Goal: Transaction & Acquisition: Purchase product/service

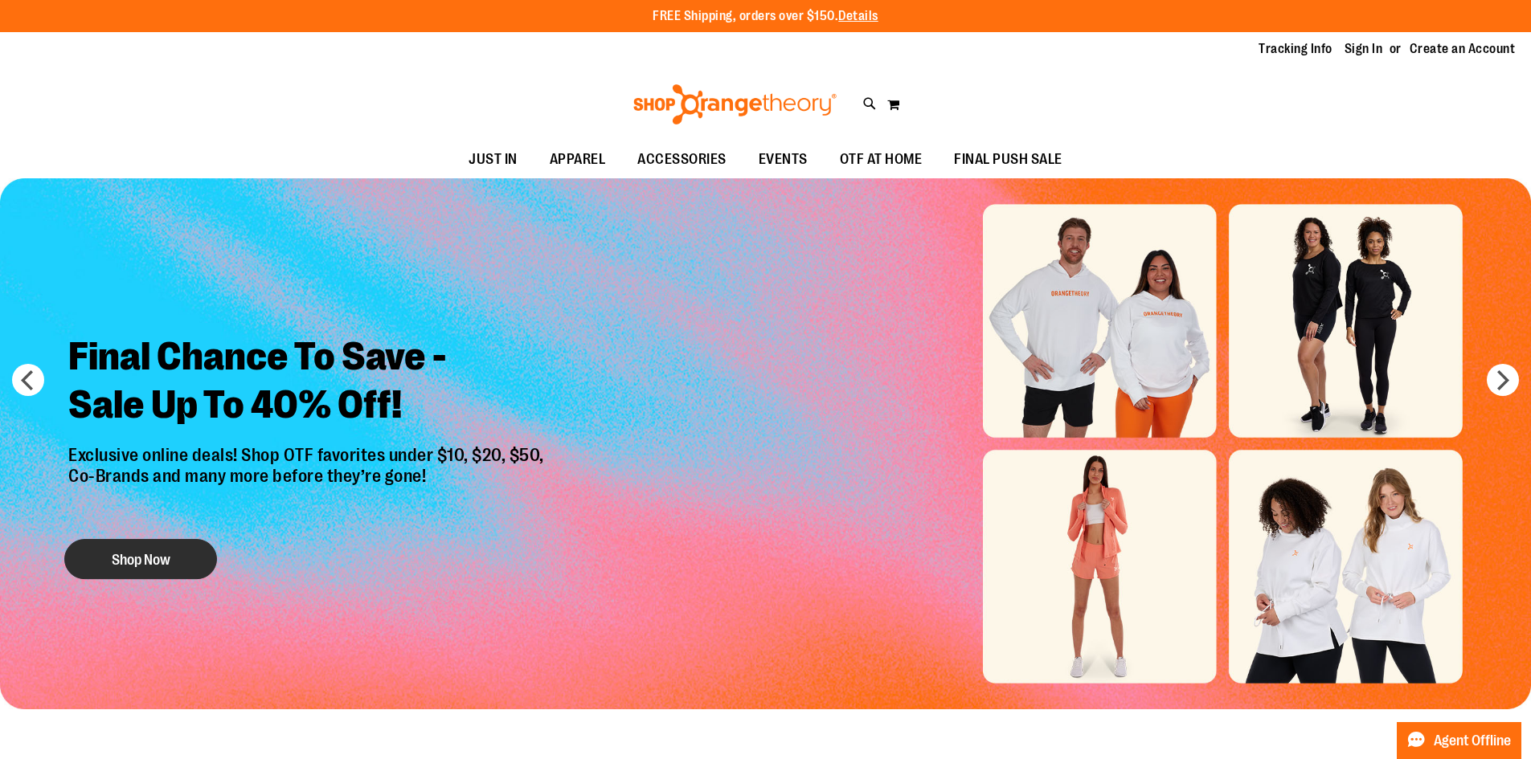
type input "**********"
click at [198, 558] on button "Shop Now" at bounding box center [140, 559] width 153 height 40
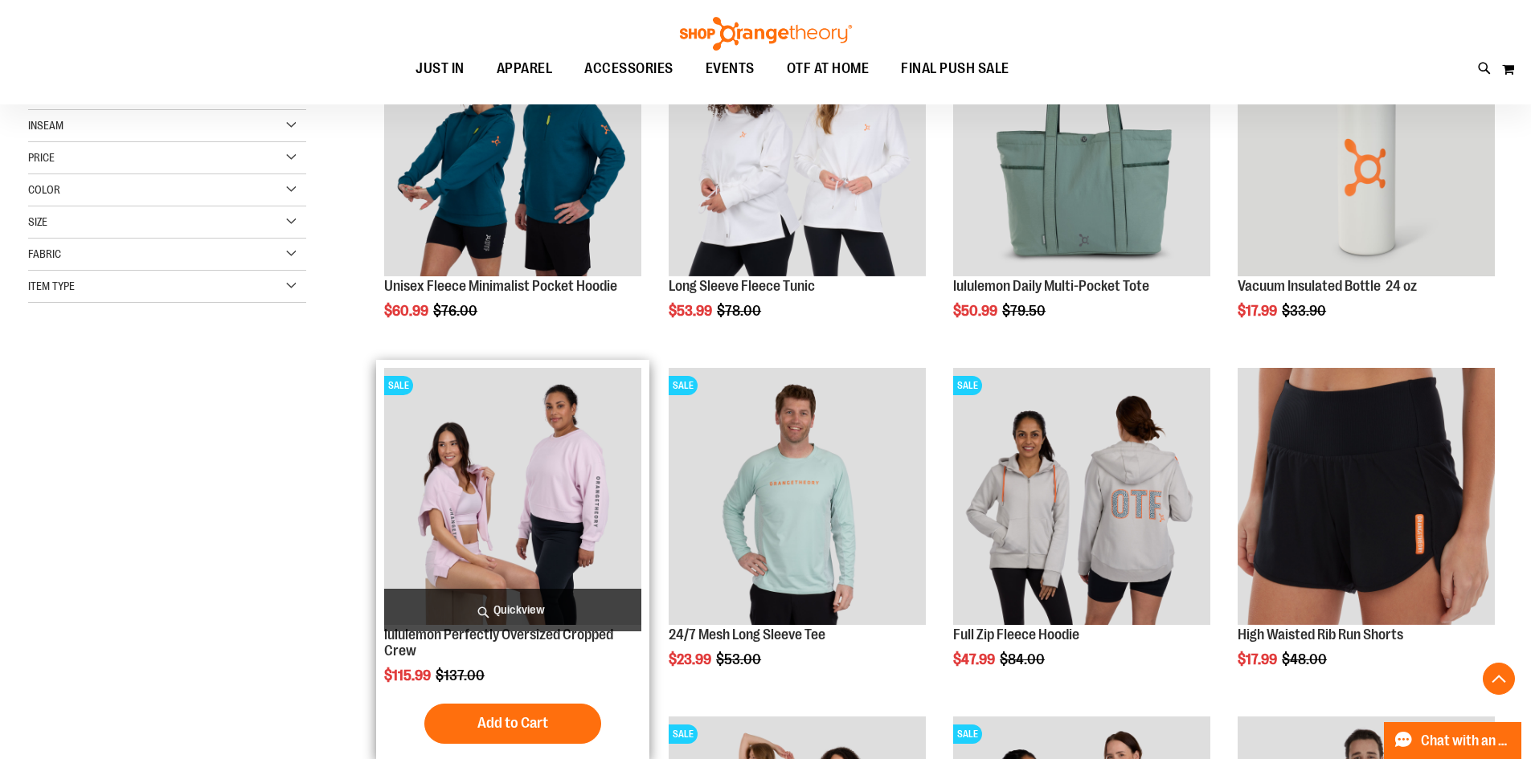
scroll to position [321, 0]
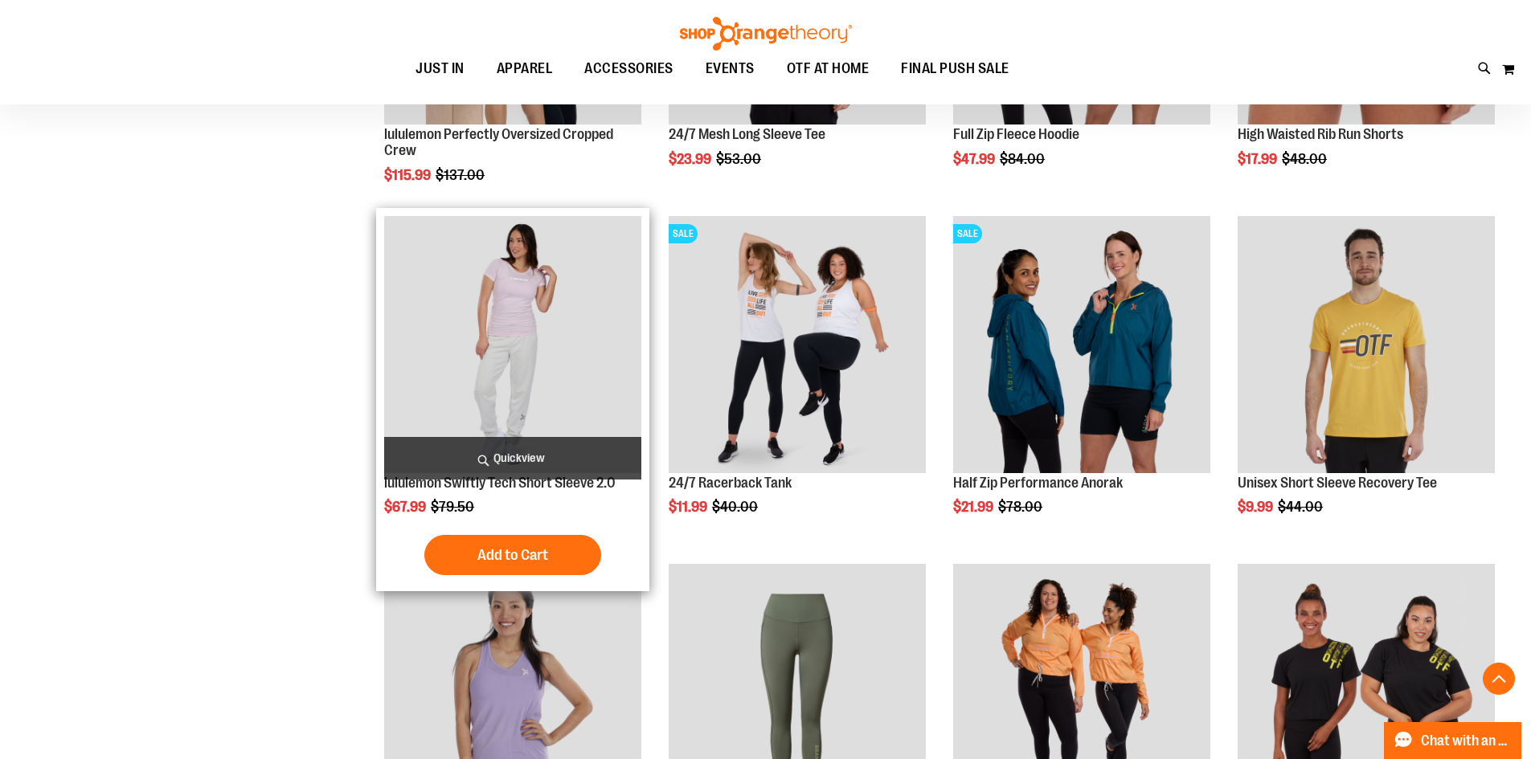
scroll to position [803, 0]
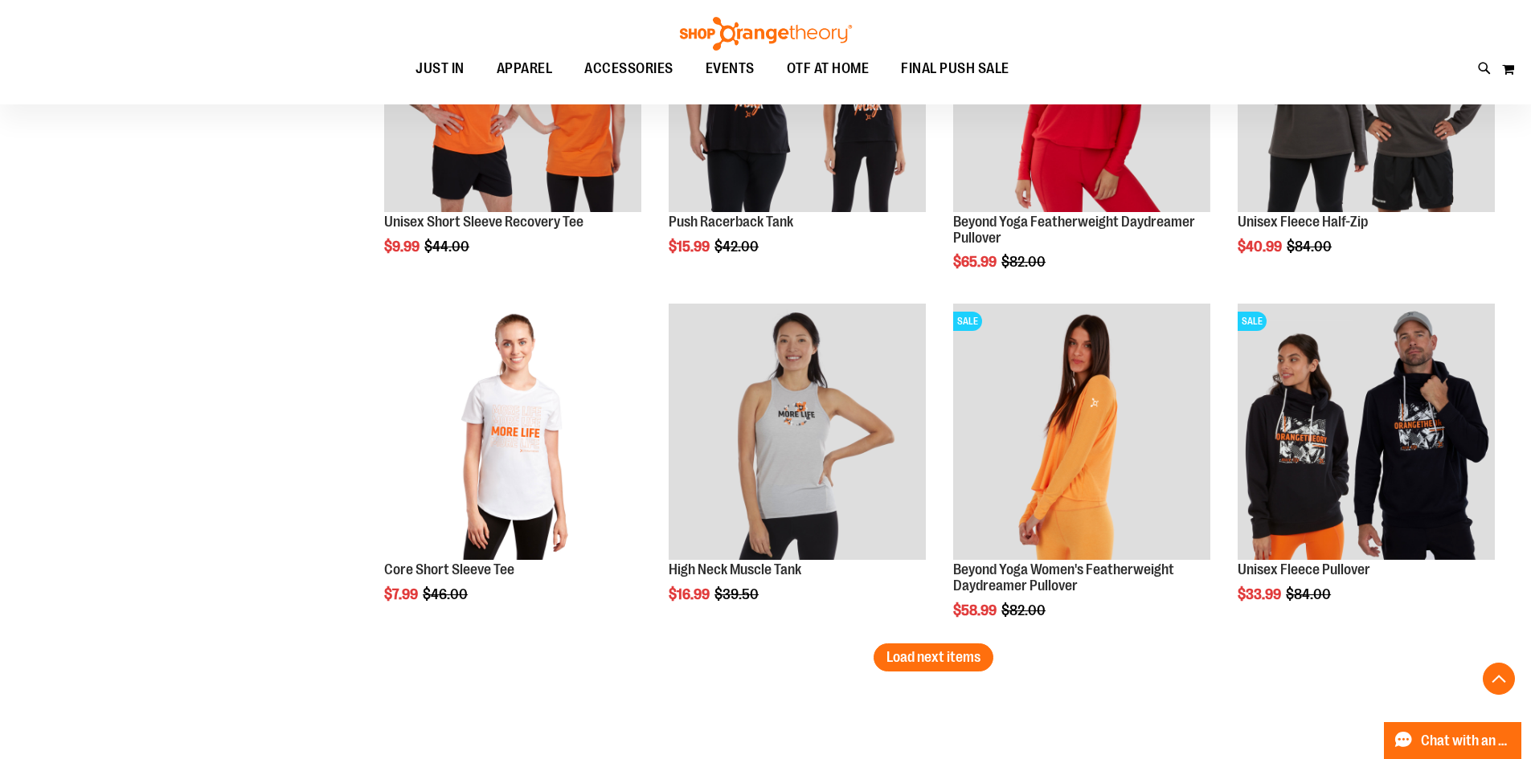
scroll to position [2892, 0]
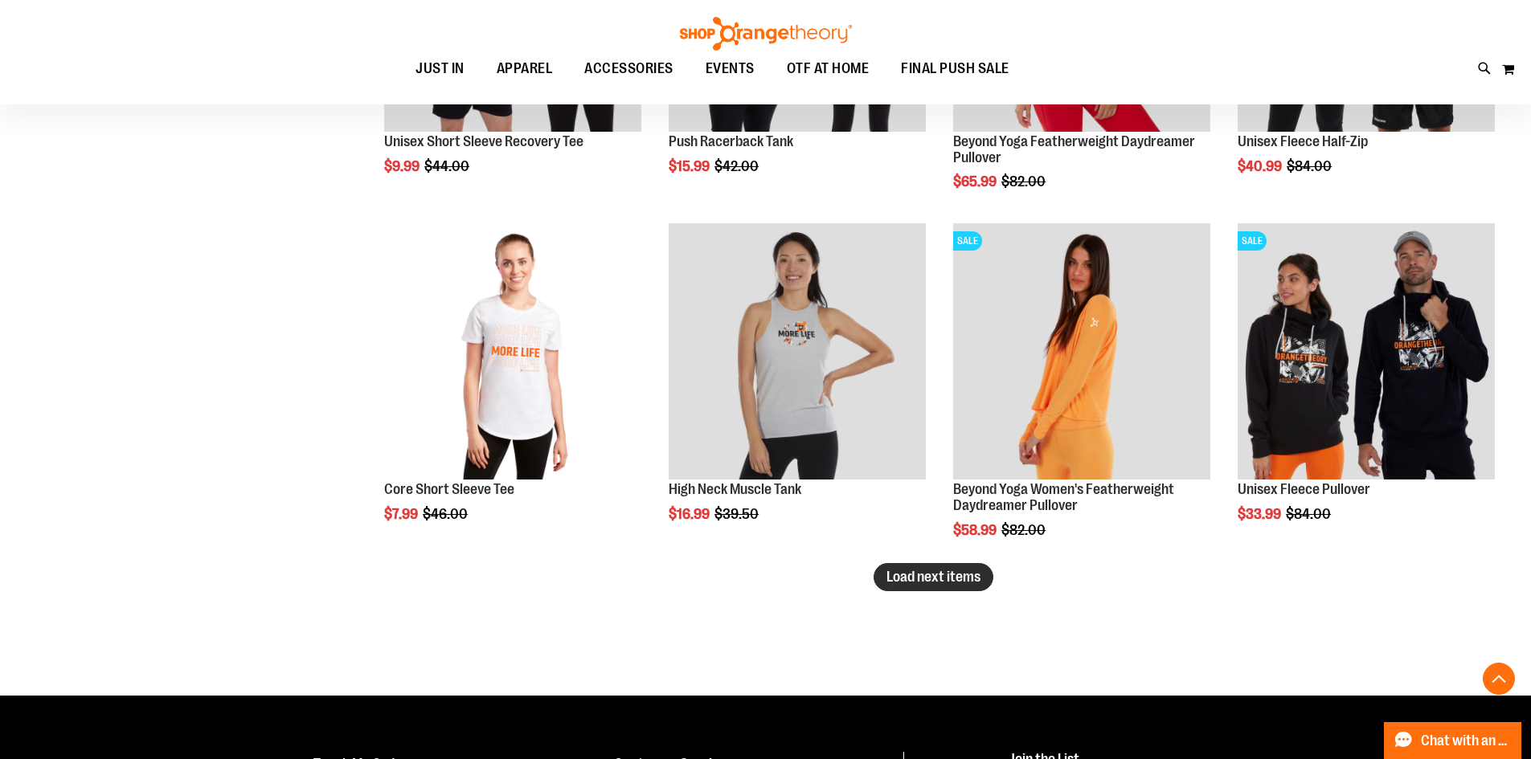
type input "**********"
click at [912, 583] on span "Load next items" at bounding box center [933, 577] width 94 height 16
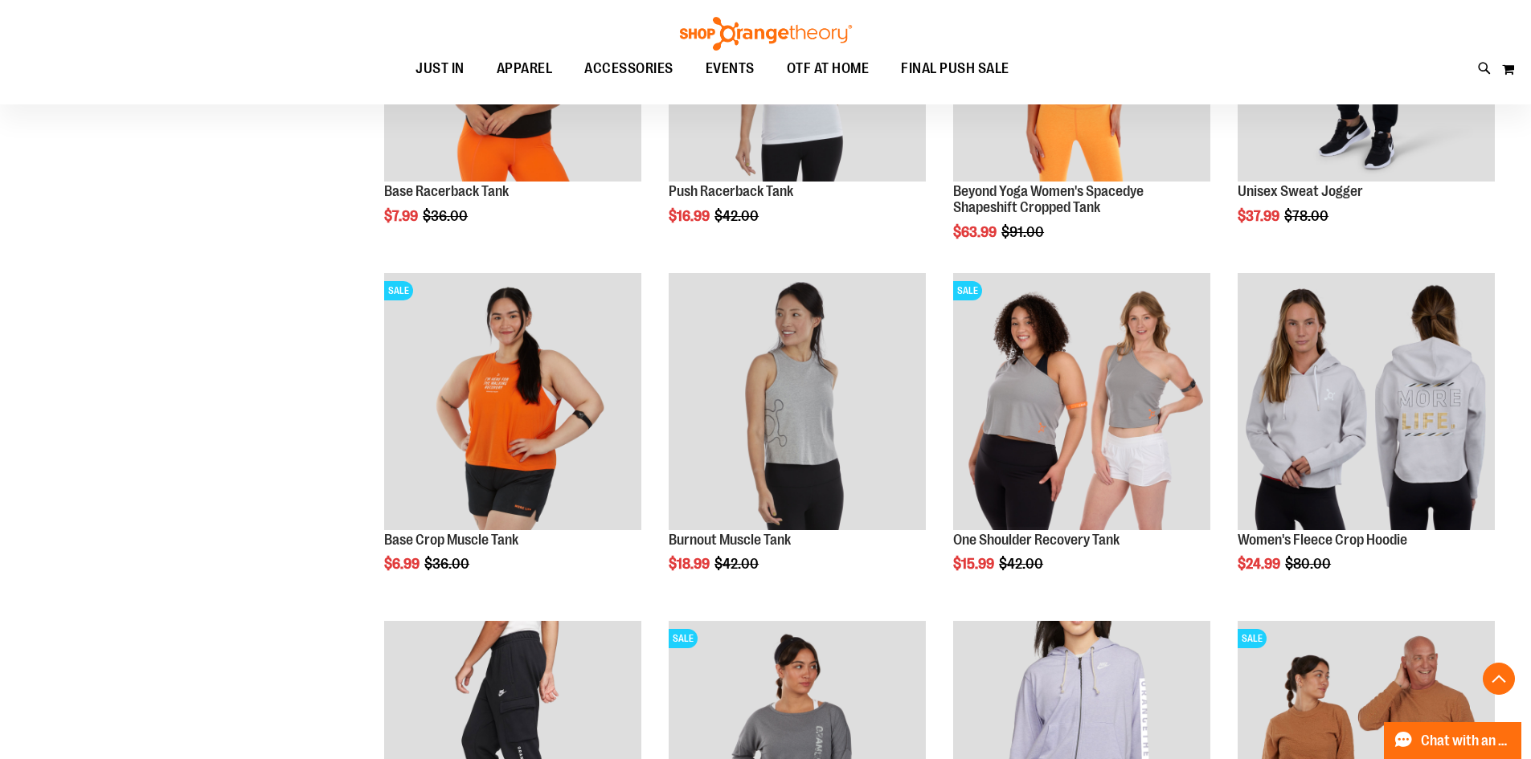
scroll to position [3615, 0]
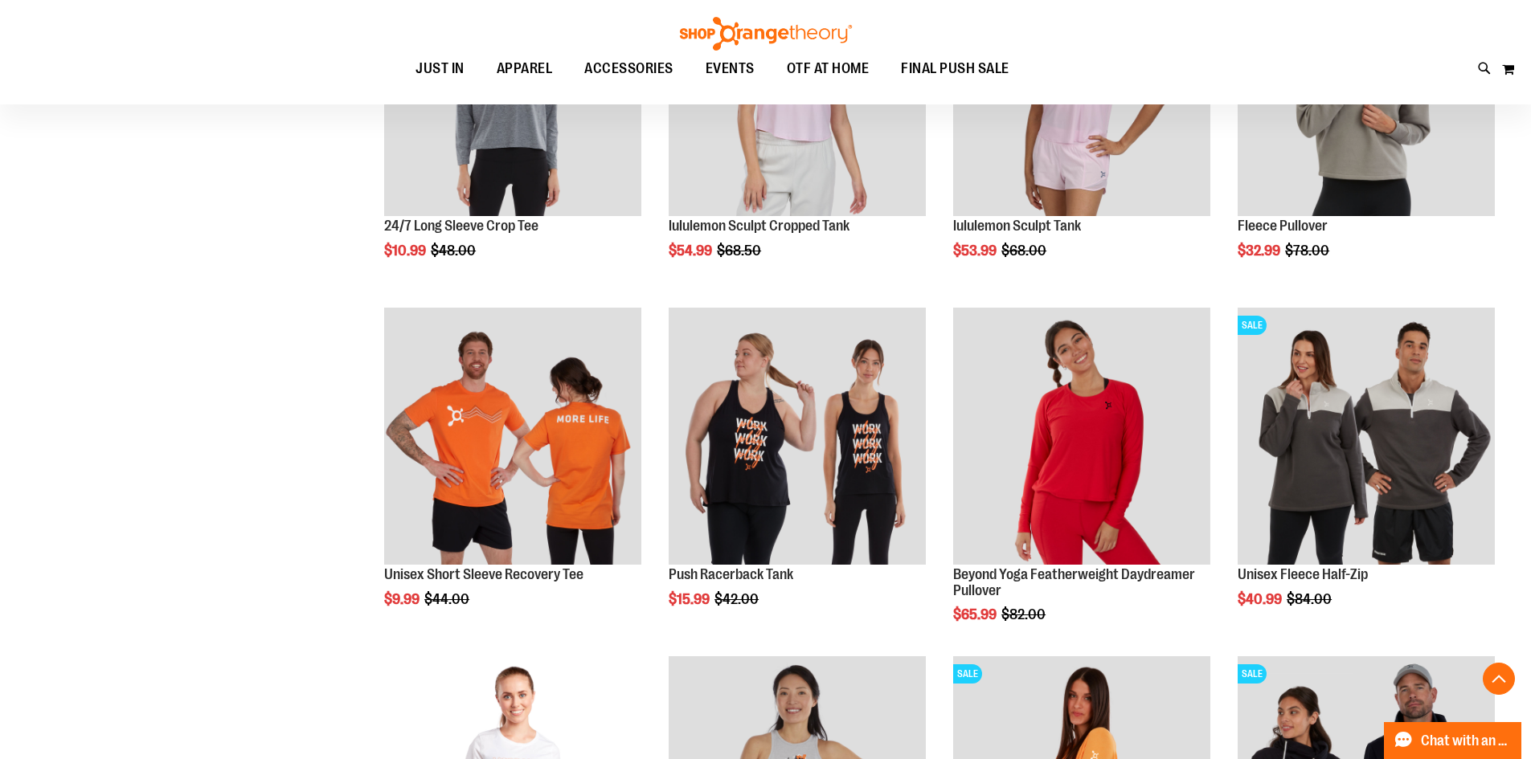
scroll to position [2249, 0]
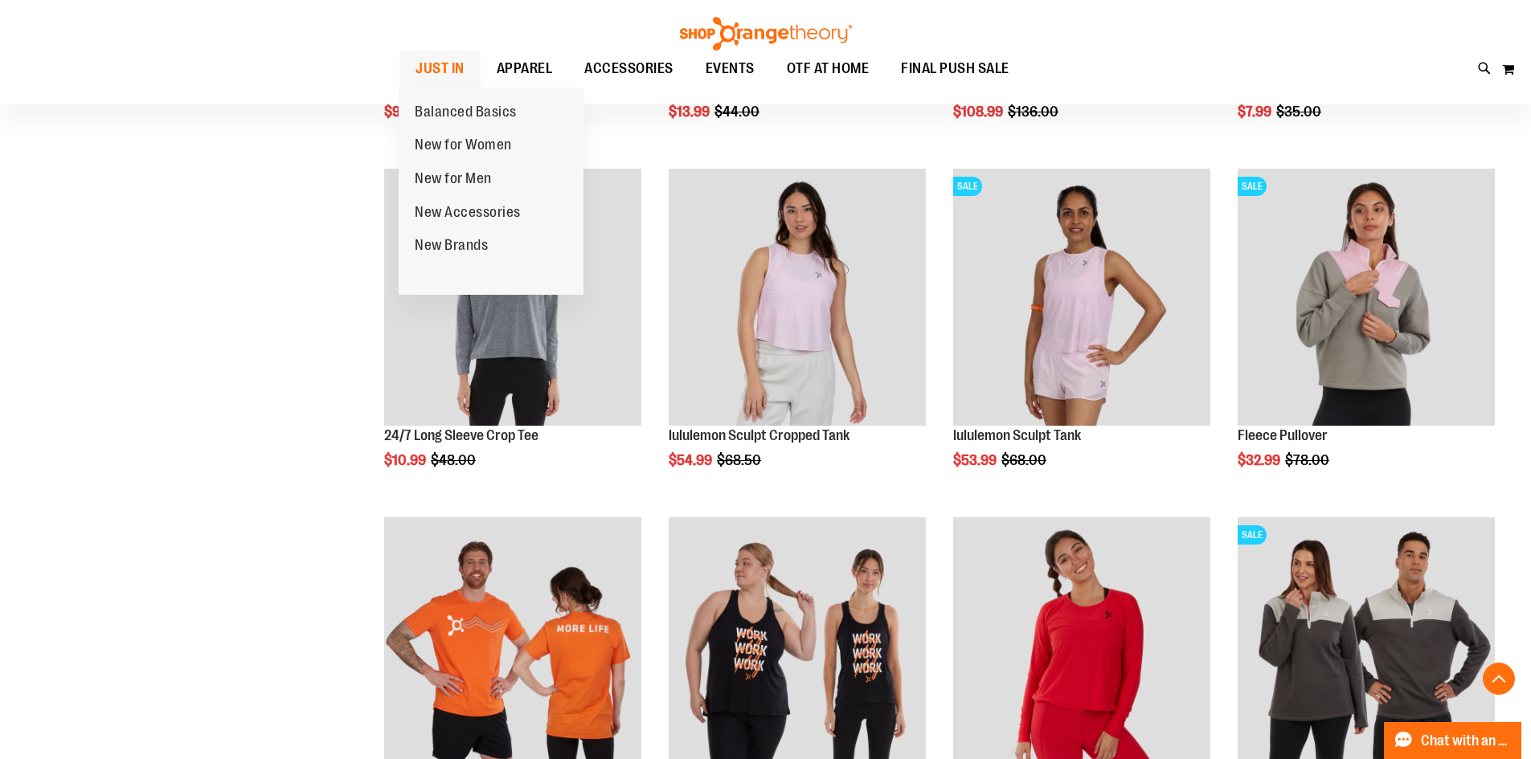
click at [431, 66] on span "JUST IN" at bounding box center [439, 69] width 49 height 36
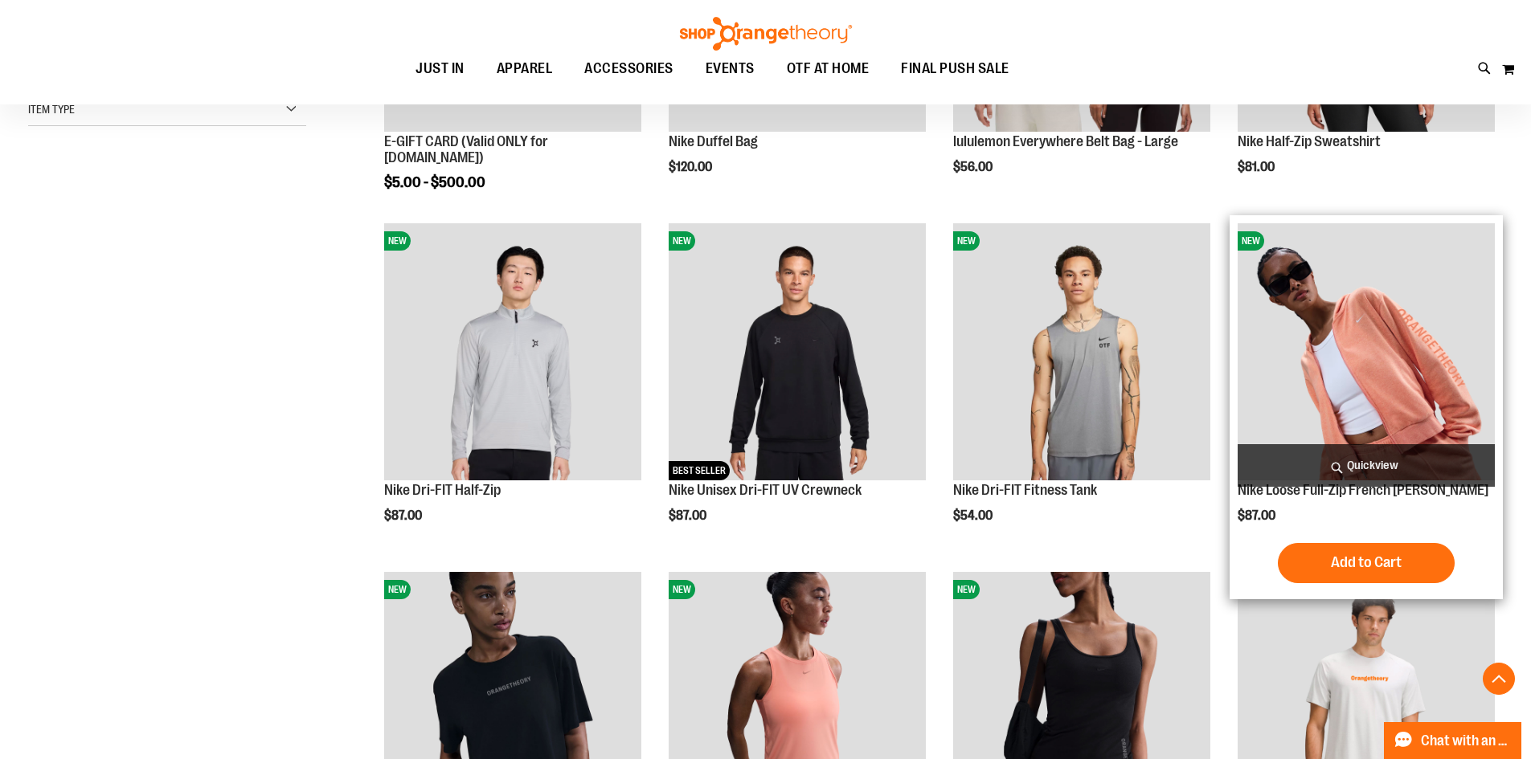
scroll to position [481, 0]
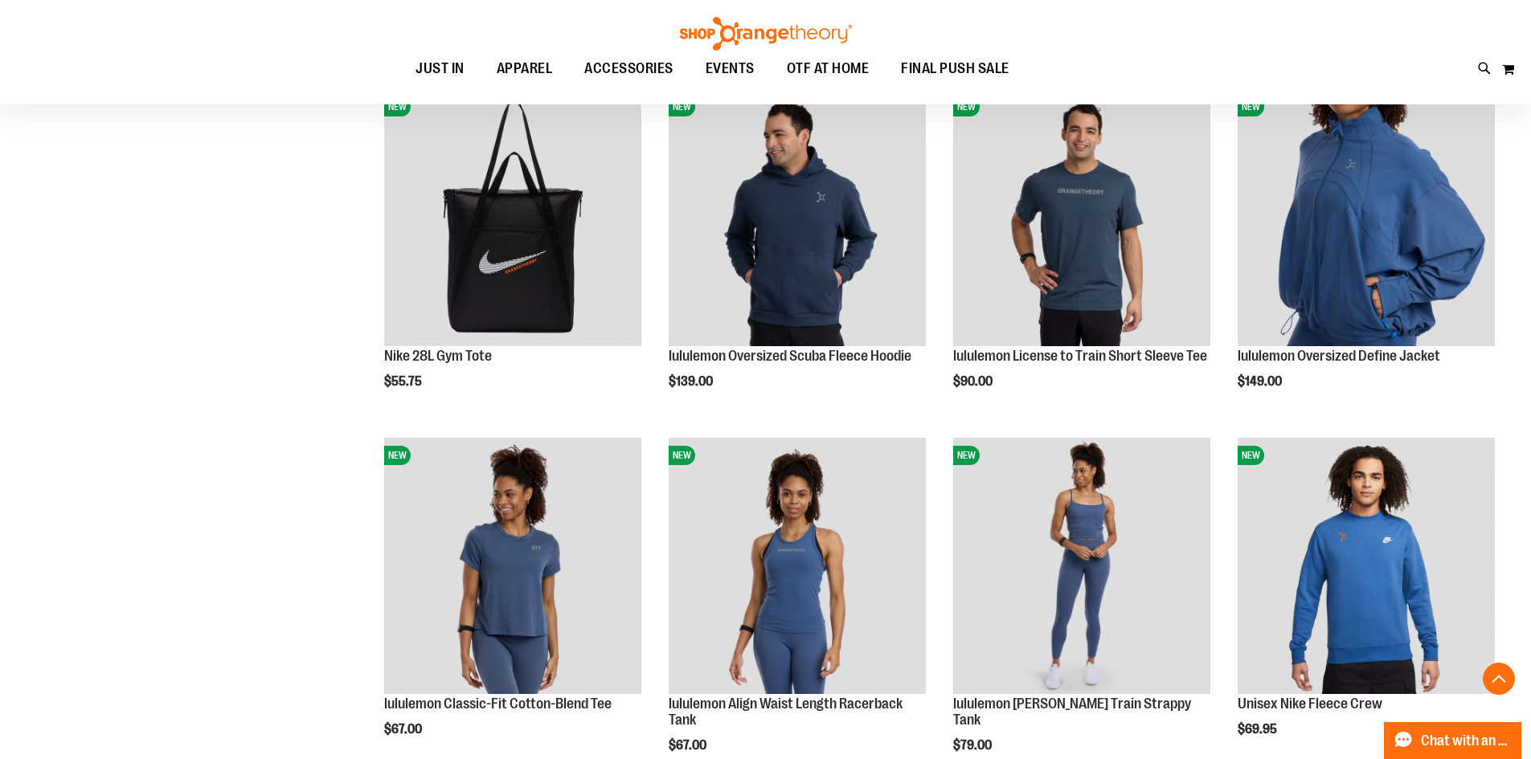
scroll to position [1687, 0]
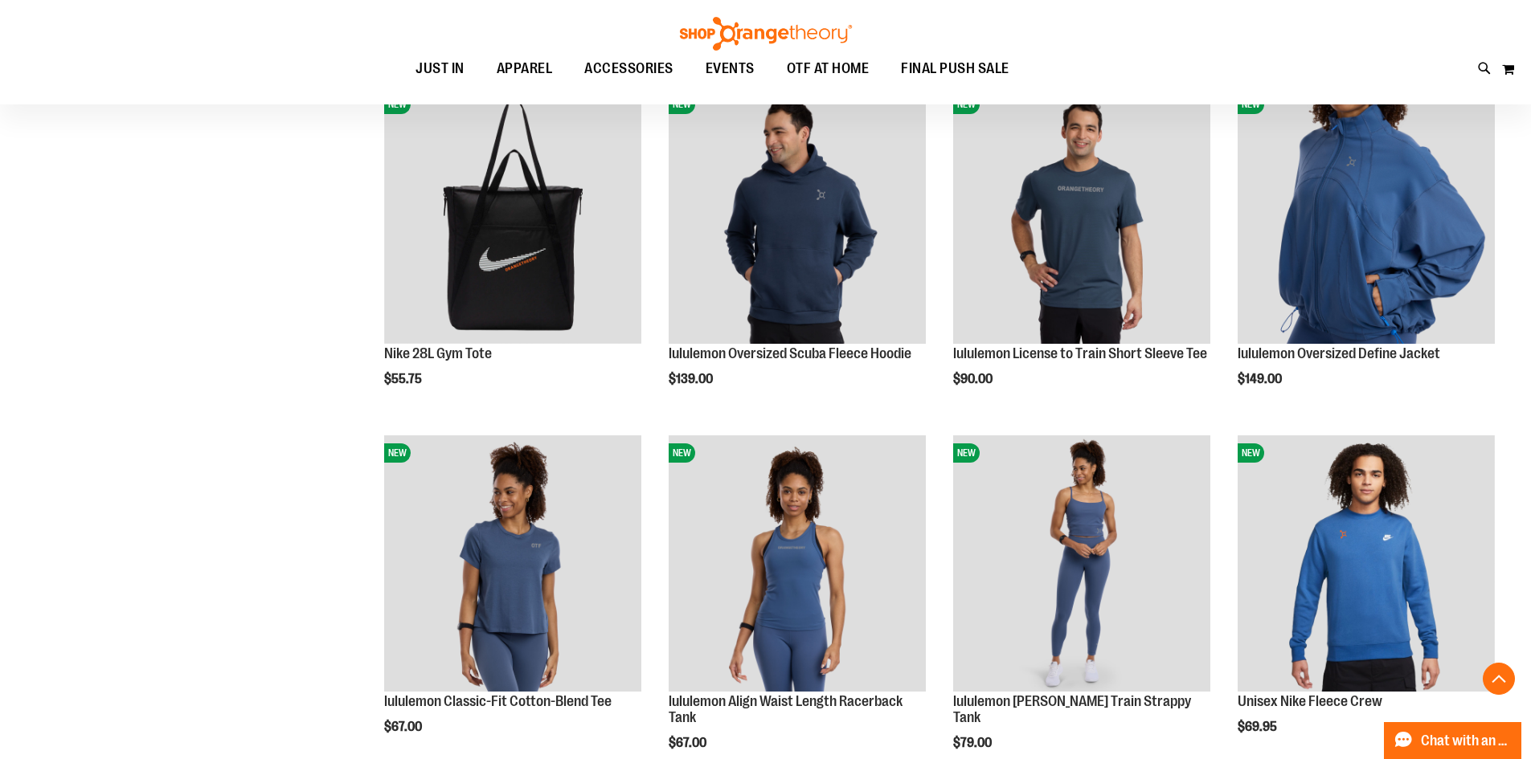
scroll to position [1606, 0]
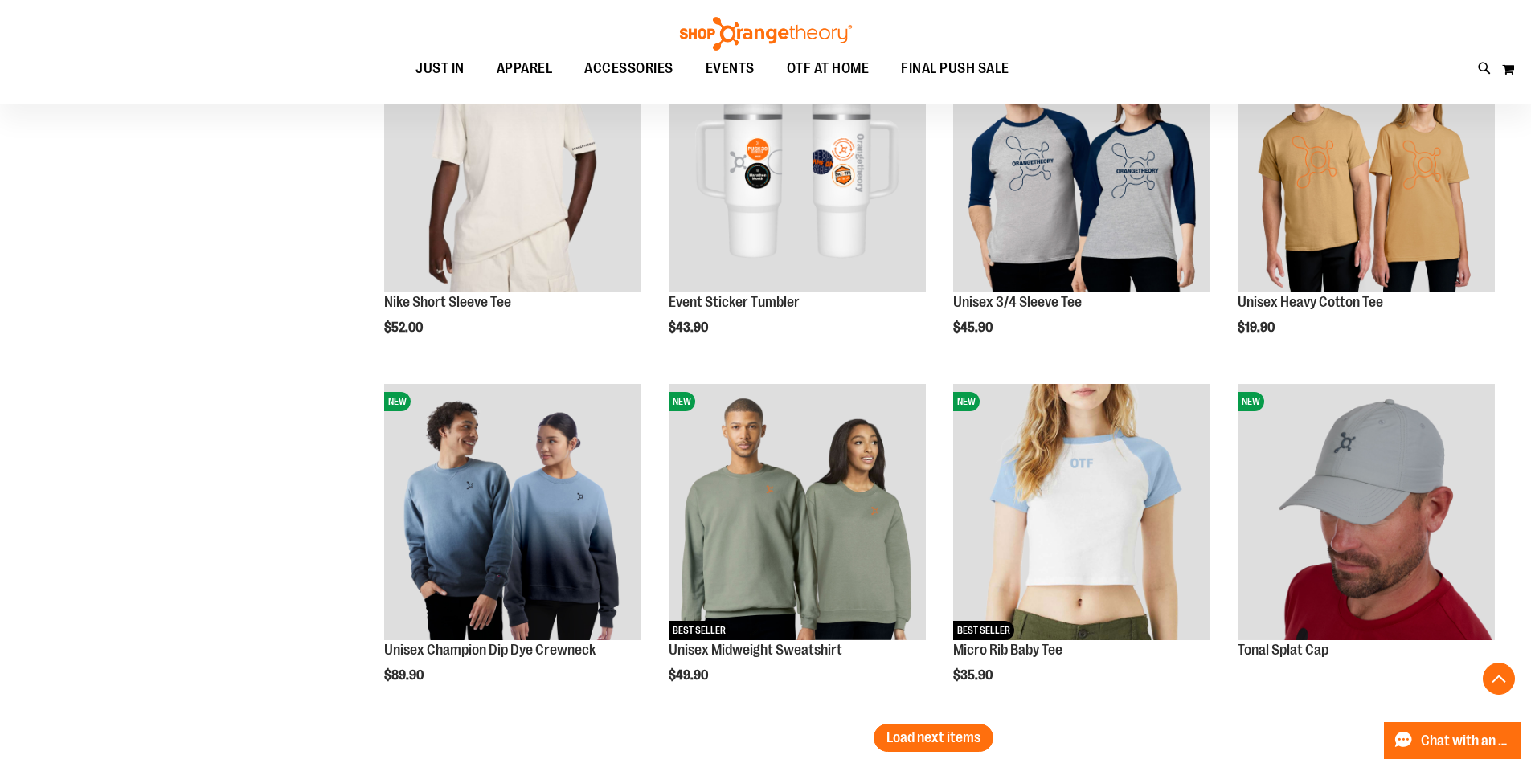
scroll to position [2812, 0]
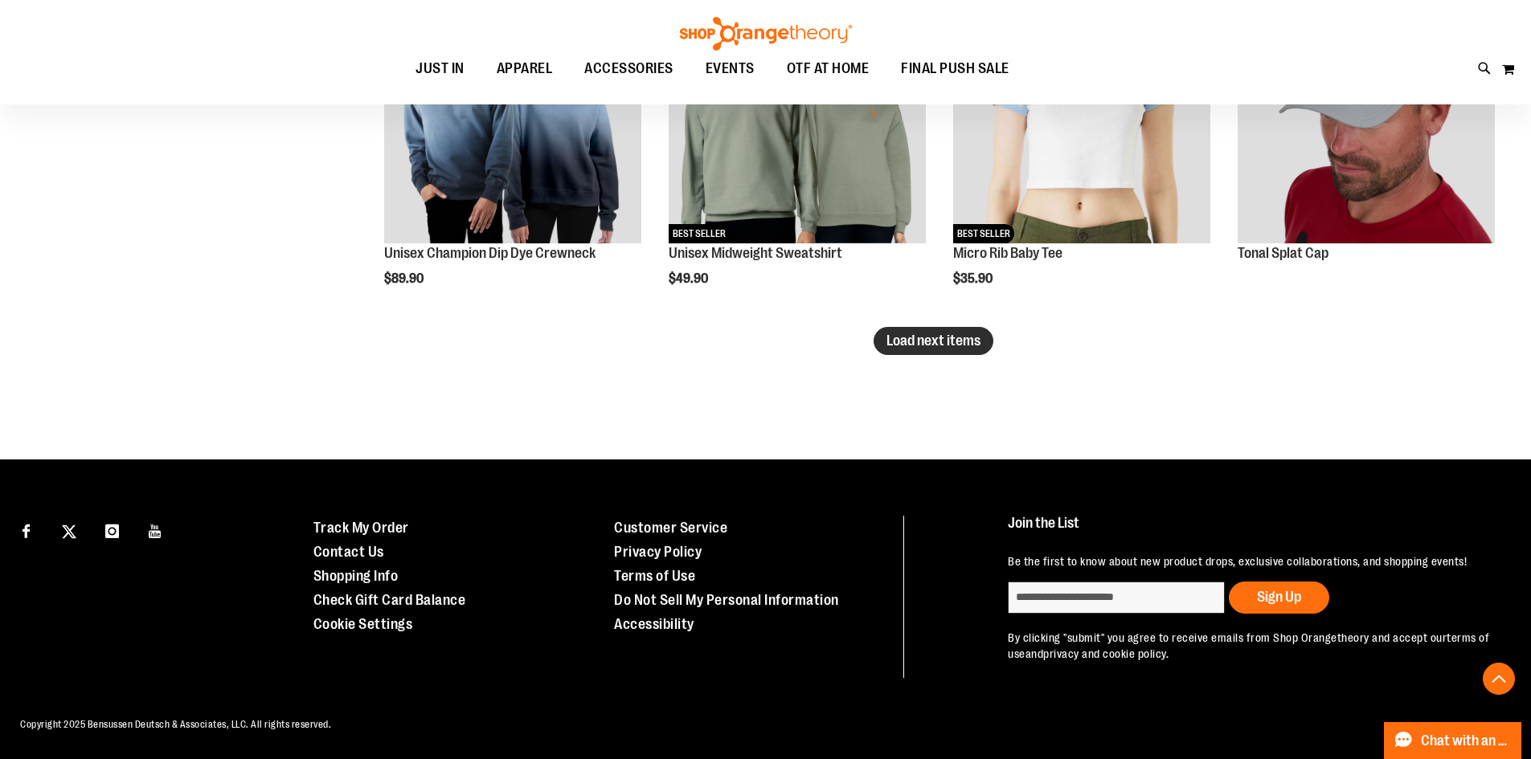
type input "**********"
click at [902, 346] on span "Load next items" at bounding box center [933, 341] width 94 height 16
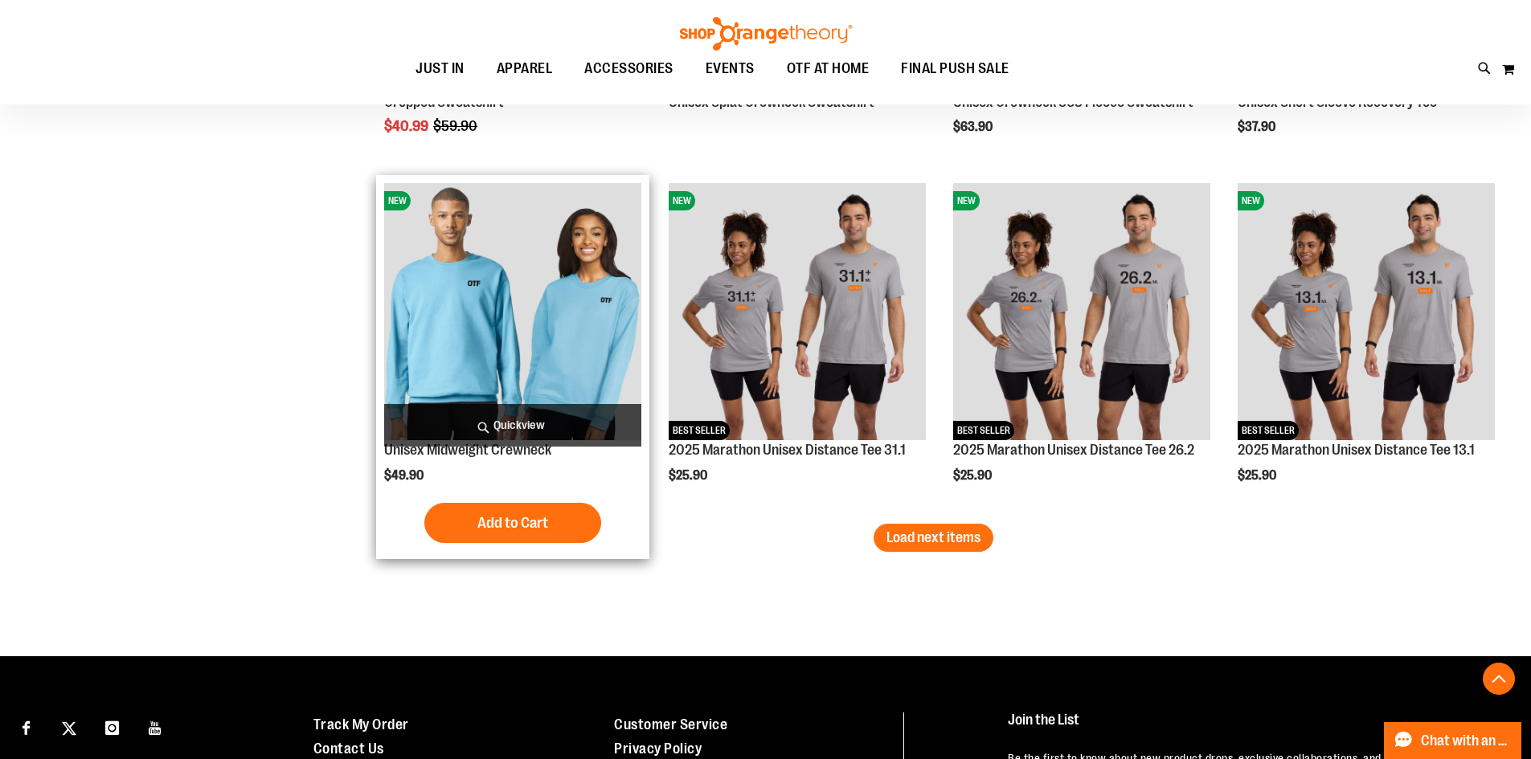
scroll to position [4012, 0]
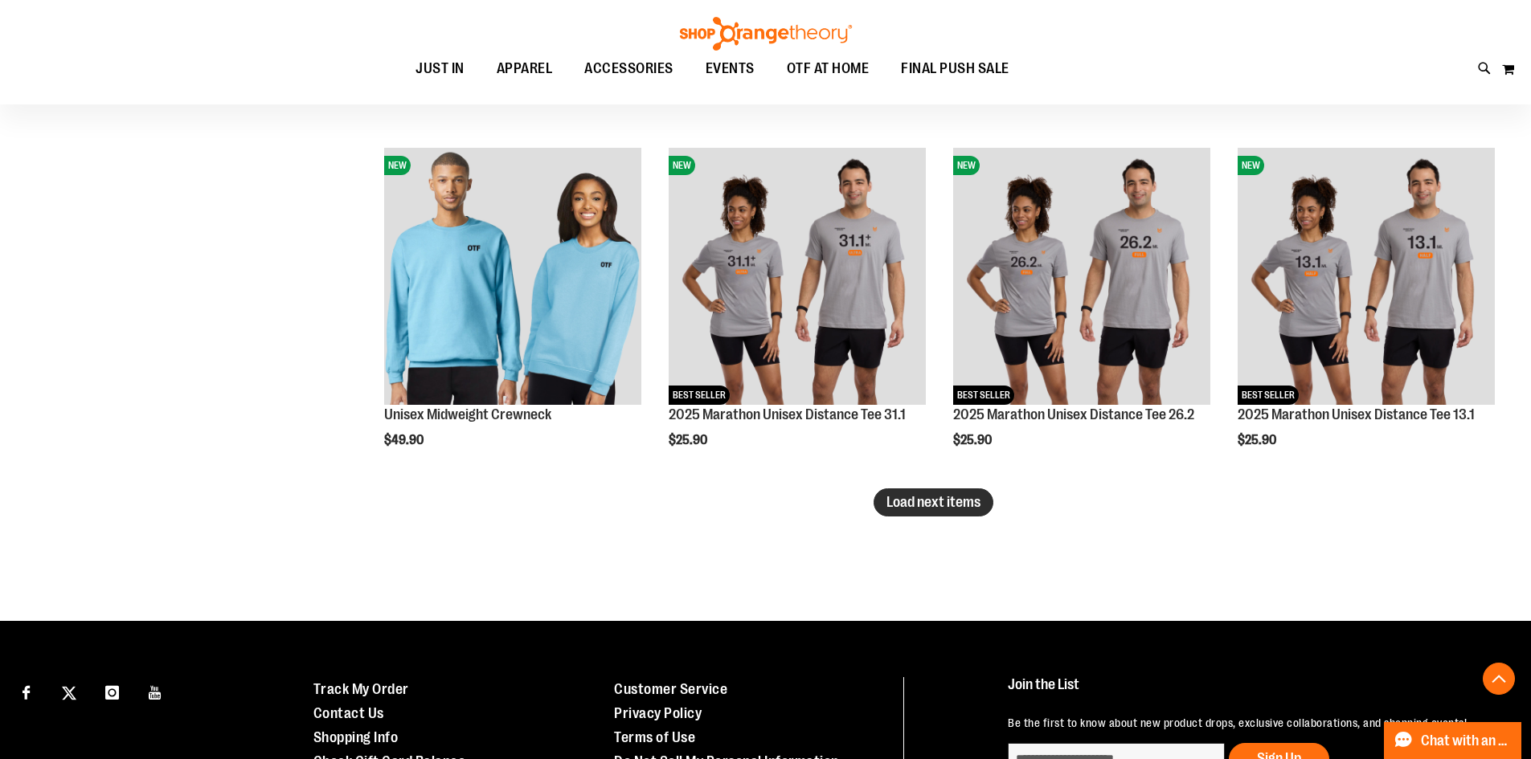
click at [977, 511] on button "Load next items" at bounding box center [933, 503] width 120 height 28
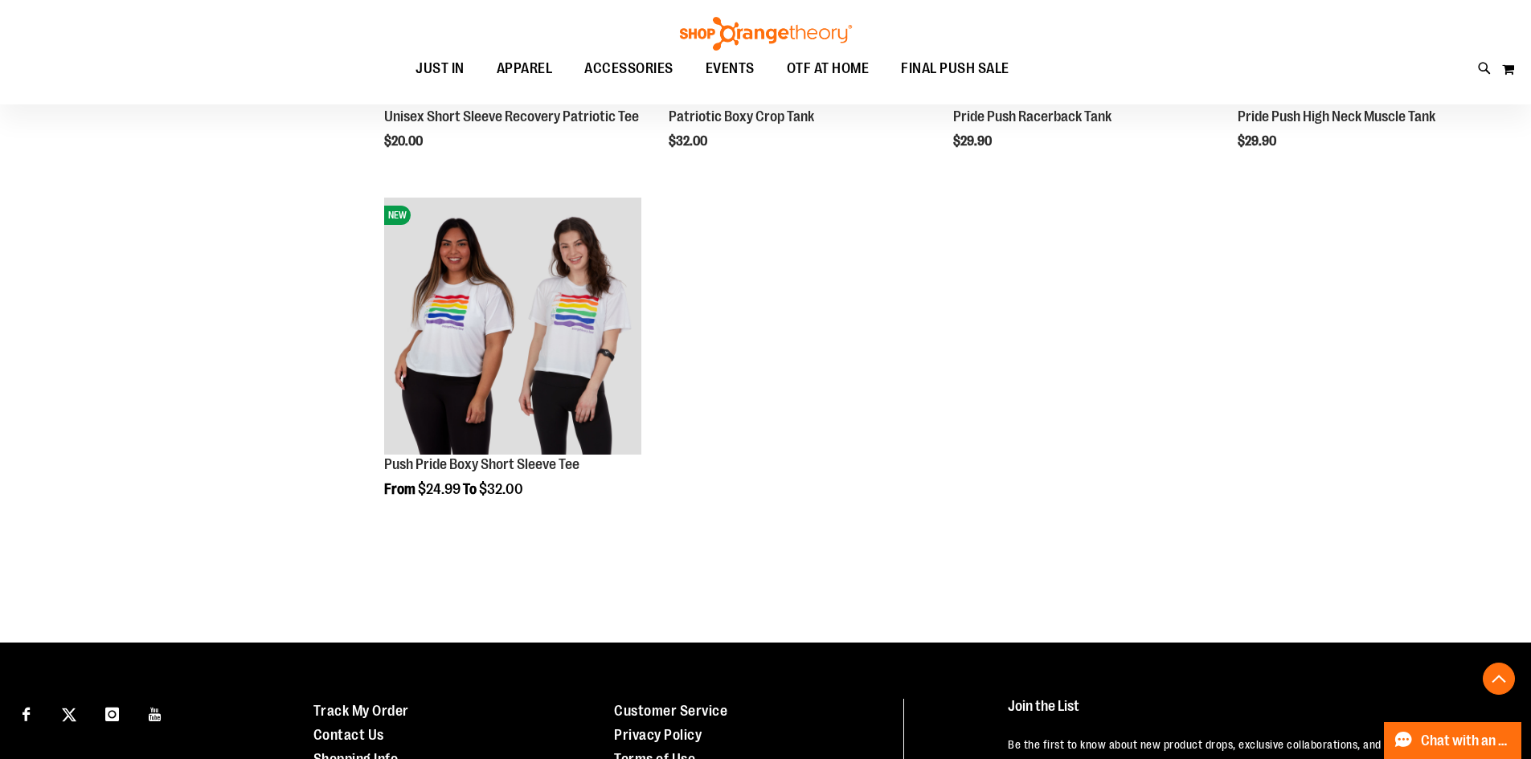
scroll to position [5057, 0]
